Goal: Navigation & Orientation: Find specific page/section

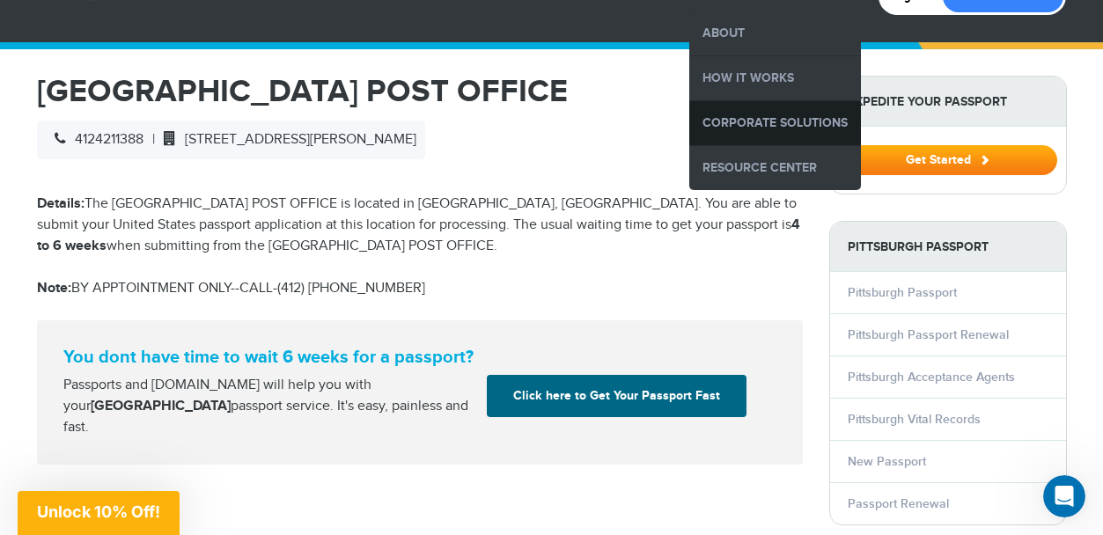
click at [700, 107] on link "Corporate Solutions" at bounding box center [775, 123] width 172 height 44
